Goal: Task Accomplishment & Management: Manage account settings

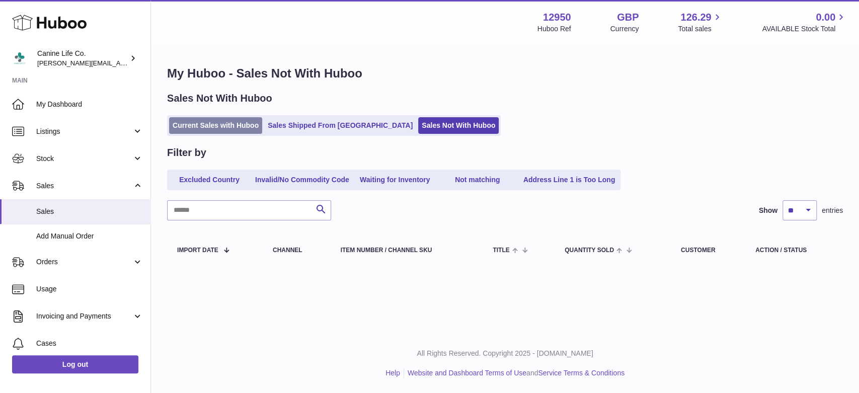
click at [228, 124] on link "Current Sales with Huboo" at bounding box center [215, 125] width 93 height 17
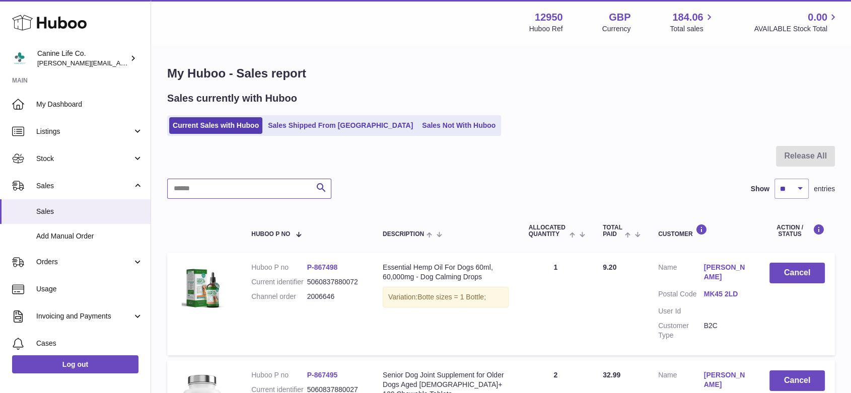
click at [290, 184] on input "text" at bounding box center [249, 189] width 164 height 20
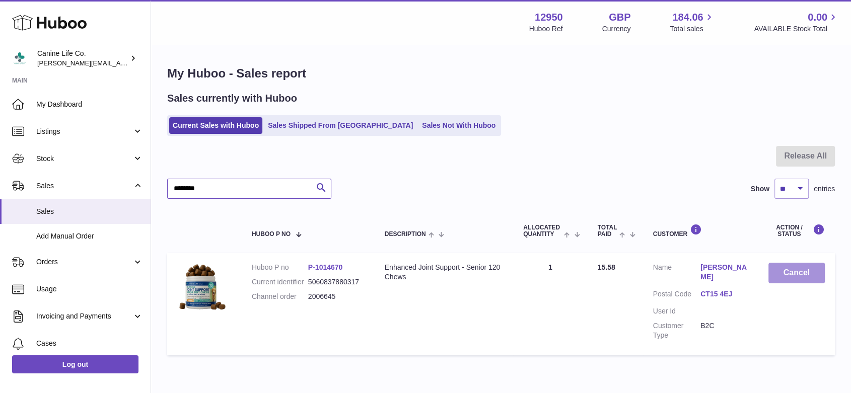
type input "********"
click at [799, 277] on button "Cancel" at bounding box center [796, 273] width 56 height 21
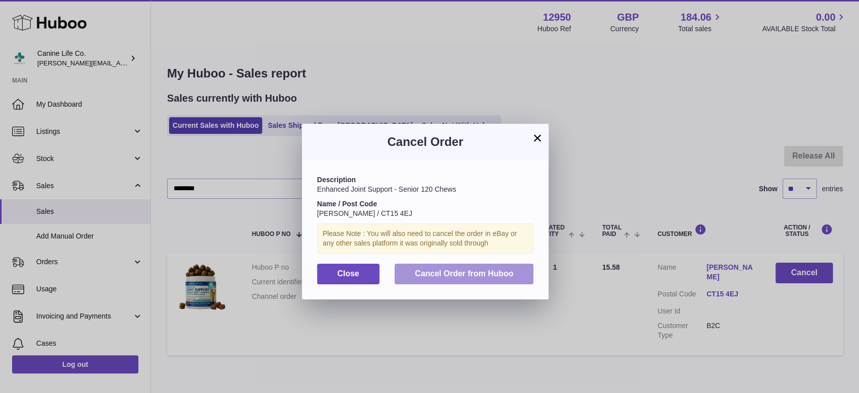
click at [460, 273] on span "Cancel Order from Huboo" at bounding box center [464, 273] width 99 height 9
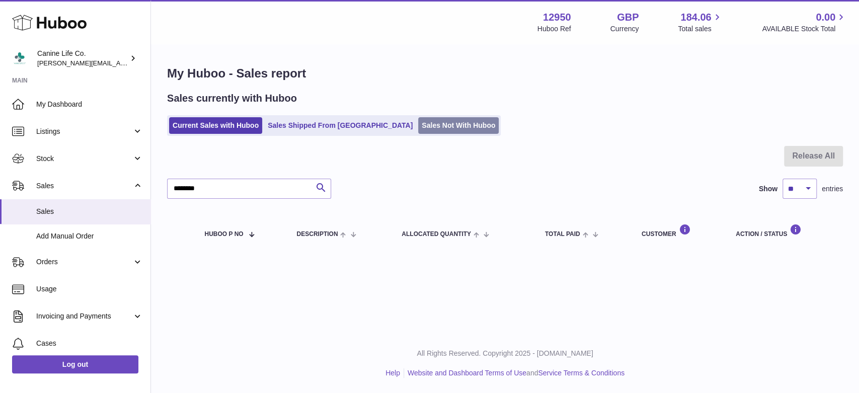
click at [418, 127] on link "Sales Not With Huboo" at bounding box center [458, 125] width 81 height 17
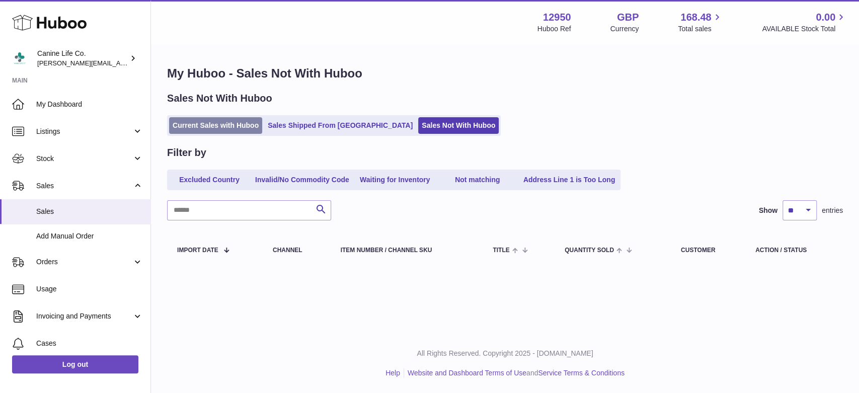
click at [244, 128] on link "Current Sales with Huboo" at bounding box center [215, 125] width 93 height 17
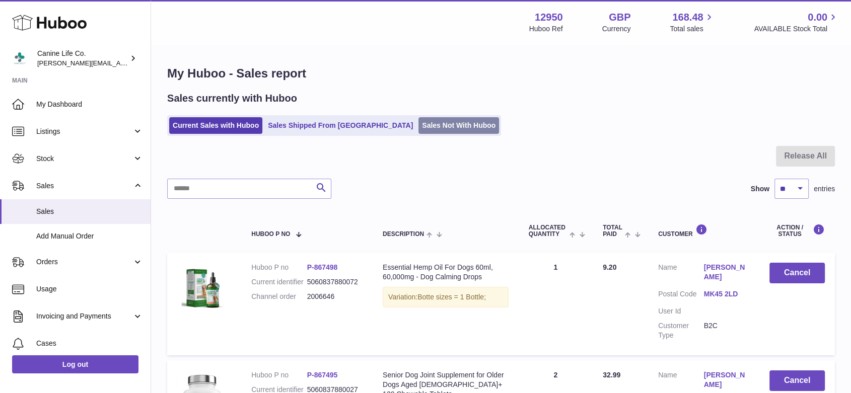
click at [418, 125] on link "Sales Not With Huboo" at bounding box center [458, 125] width 81 height 17
